Goal: Information Seeking & Learning: Find specific fact

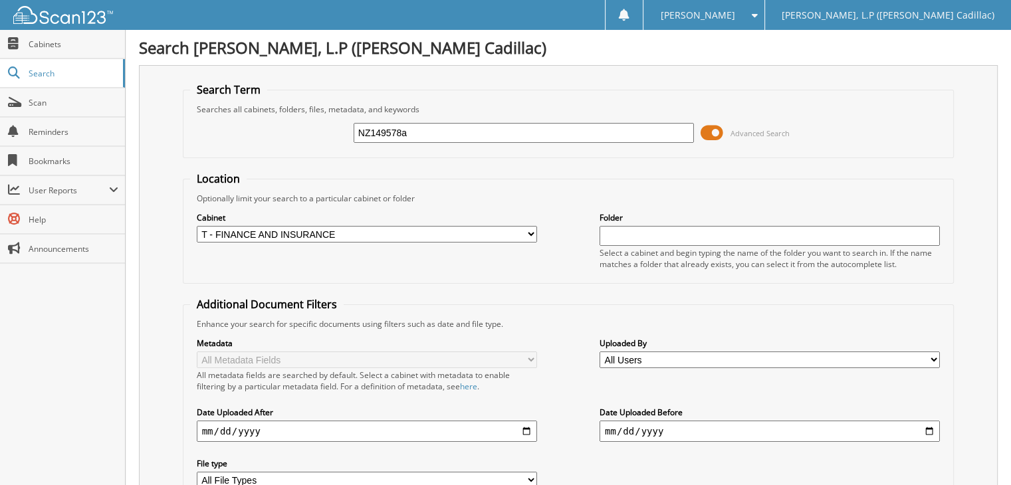
drag, startPoint x: 428, startPoint y: 128, endPoint x: 286, endPoint y: 132, distance: 142.3
click at [286, 132] on div "NZ149578a Advanced Search" at bounding box center [568, 133] width 757 height 36
type input "farmer"
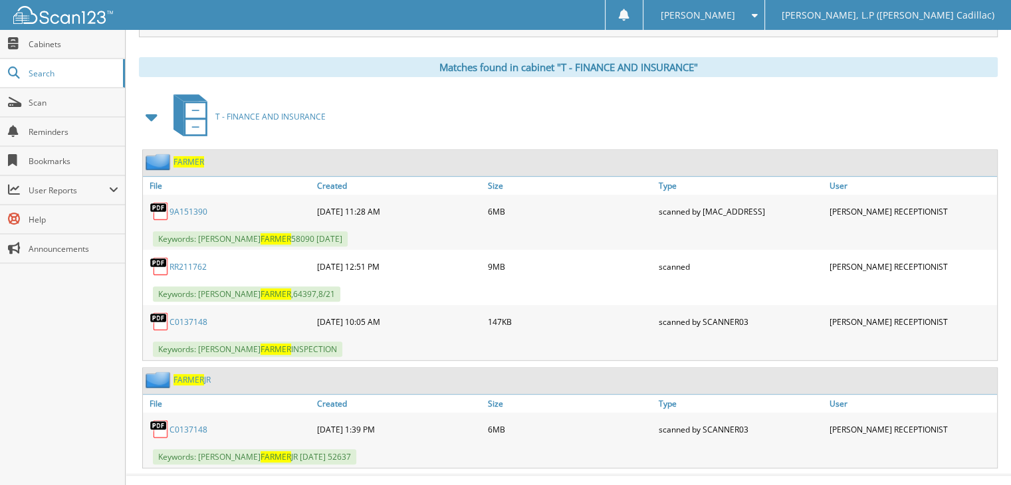
scroll to position [532, 0]
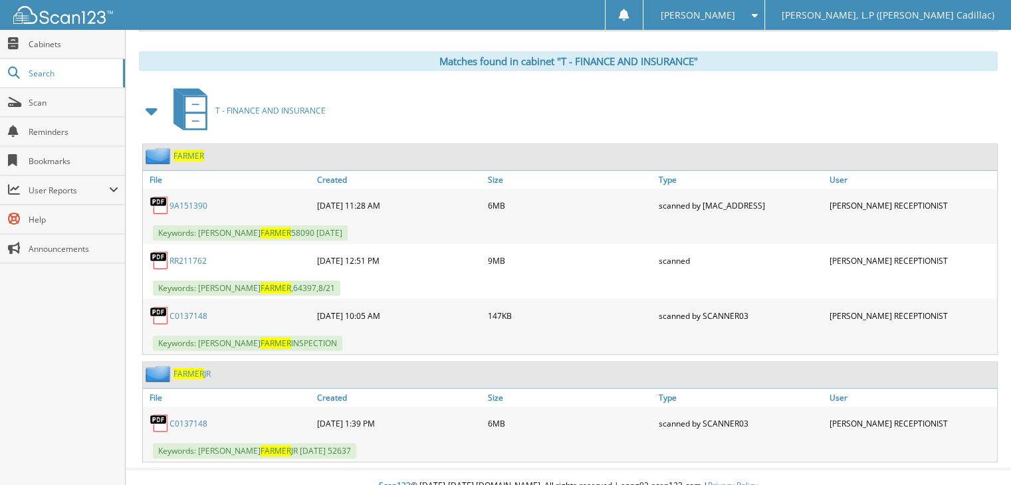
click at [197, 255] on link "RR211762" at bounding box center [188, 260] width 37 height 11
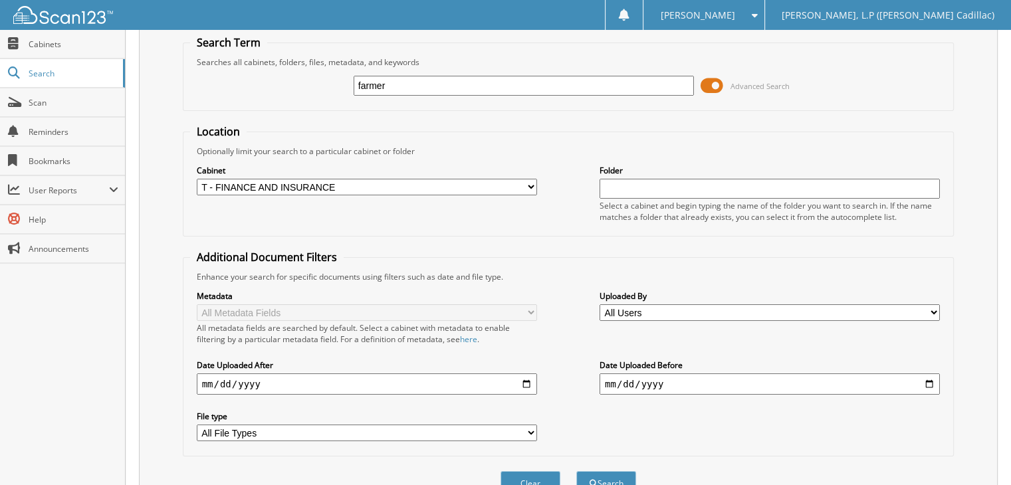
scroll to position [0, 0]
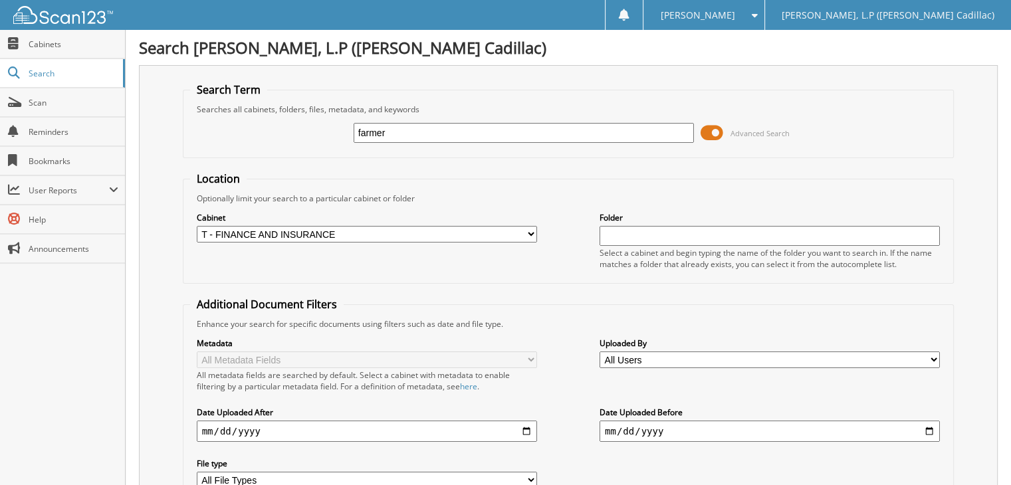
drag, startPoint x: 407, startPoint y: 134, endPoint x: 351, endPoint y: 134, distance: 55.8
click at [364, 134] on input "farmer" at bounding box center [524, 133] width 340 height 20
type input "f"
type input "s0116727a"
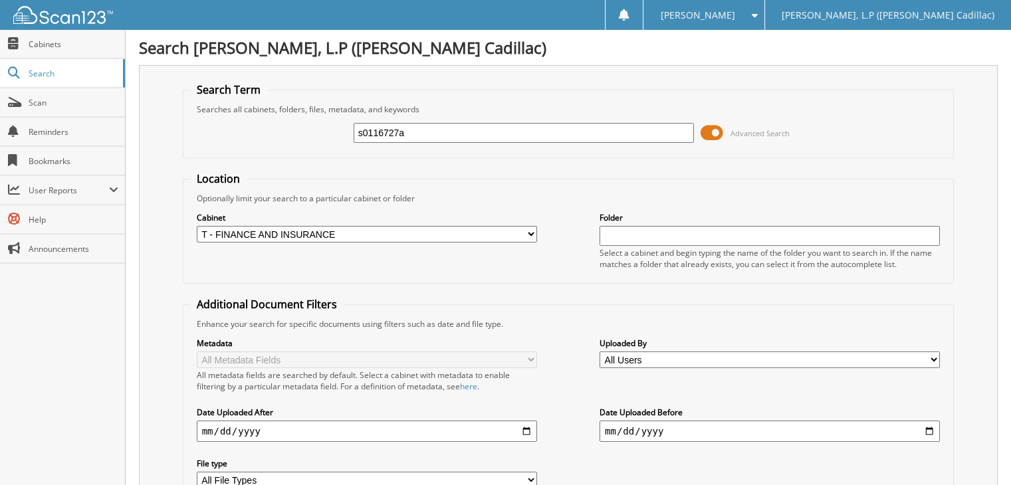
drag, startPoint x: 433, startPoint y: 138, endPoint x: 347, endPoint y: 141, distance: 86.5
click at [347, 141] on div "s0116727a Advanced Search" at bounding box center [568, 133] width 757 height 36
type input "[PERSON_NAME]"
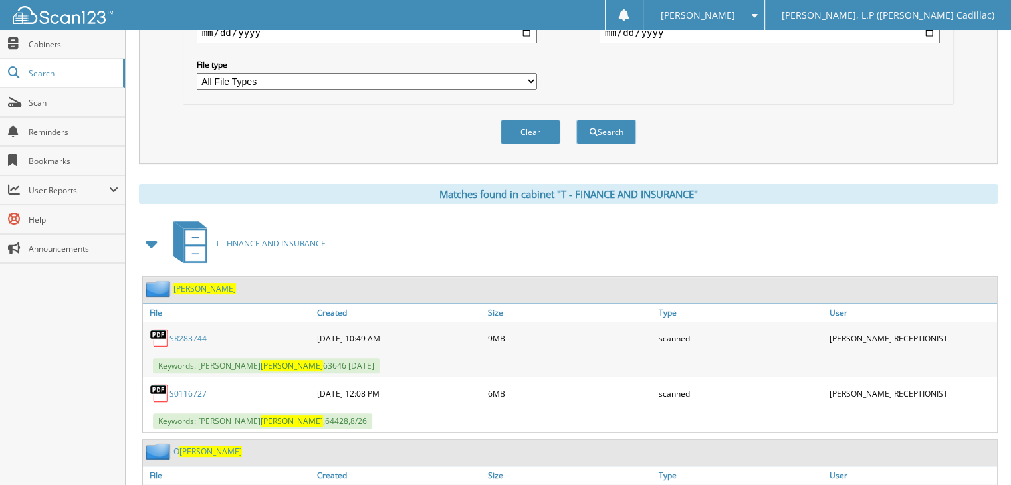
scroll to position [477, 0]
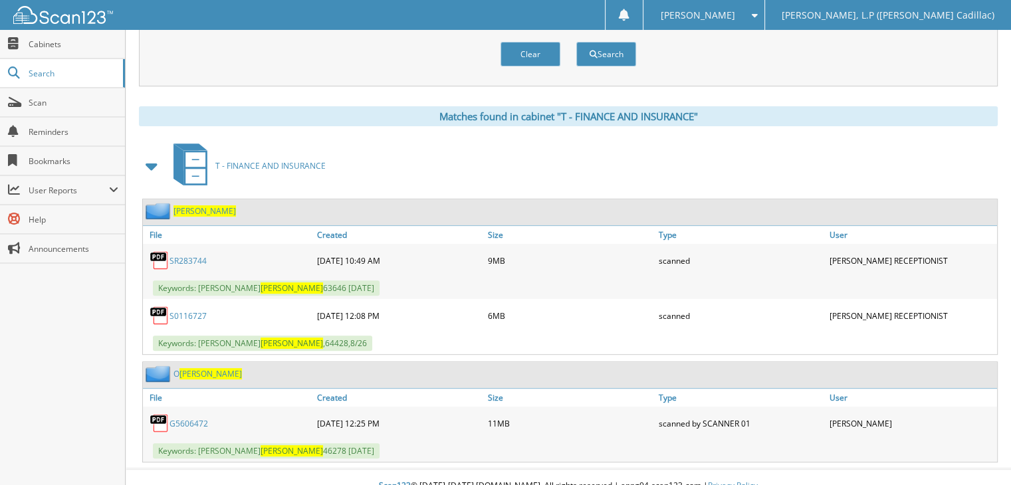
click at [199, 310] on link "S0116727" at bounding box center [188, 315] width 37 height 11
